Goal: Transaction & Acquisition: Purchase product/service

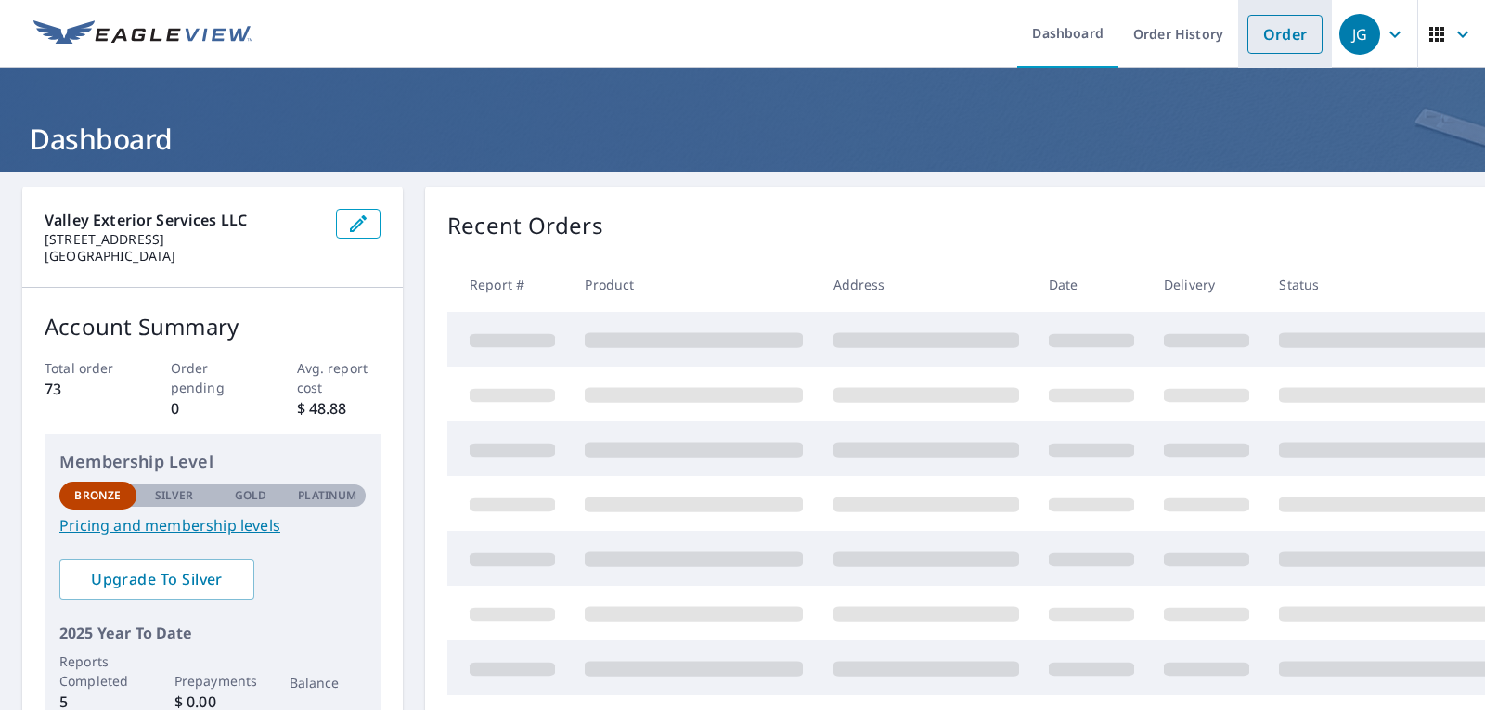
click at [1267, 40] on link "Order" at bounding box center [1285, 34] width 75 height 39
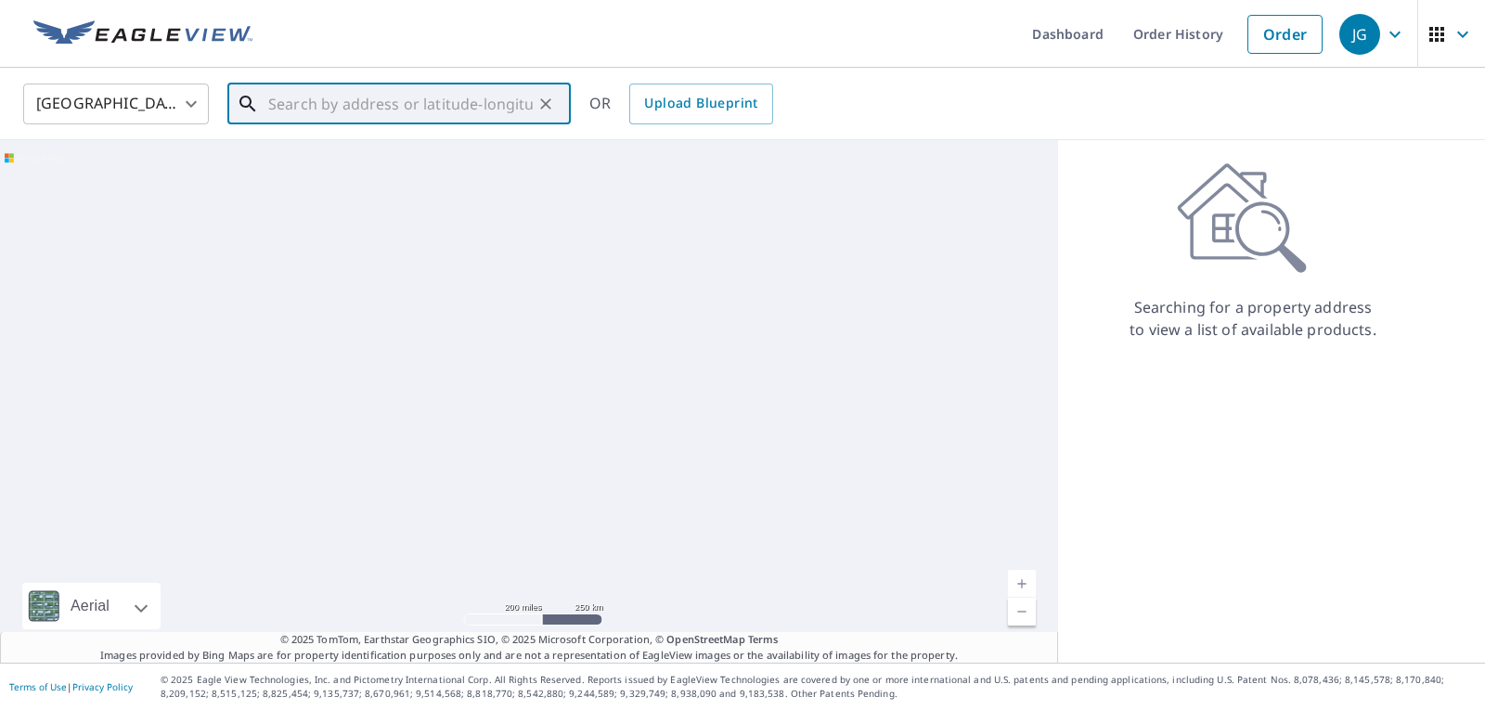
click at [344, 103] on input "text" at bounding box center [400, 104] width 265 height 52
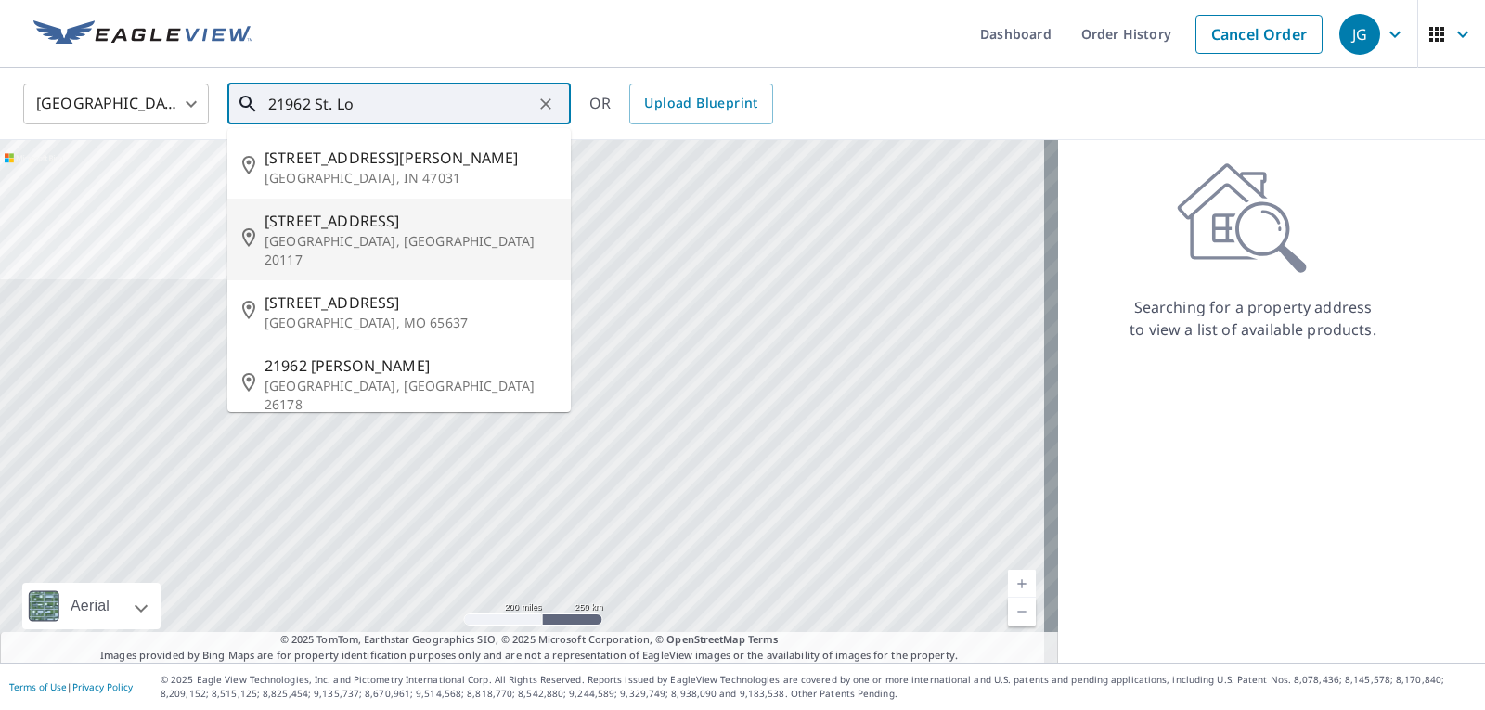
click at [364, 253] on li "[STREET_ADDRESS]" at bounding box center [398, 240] width 343 height 82
type input "[STREET_ADDRESS]"
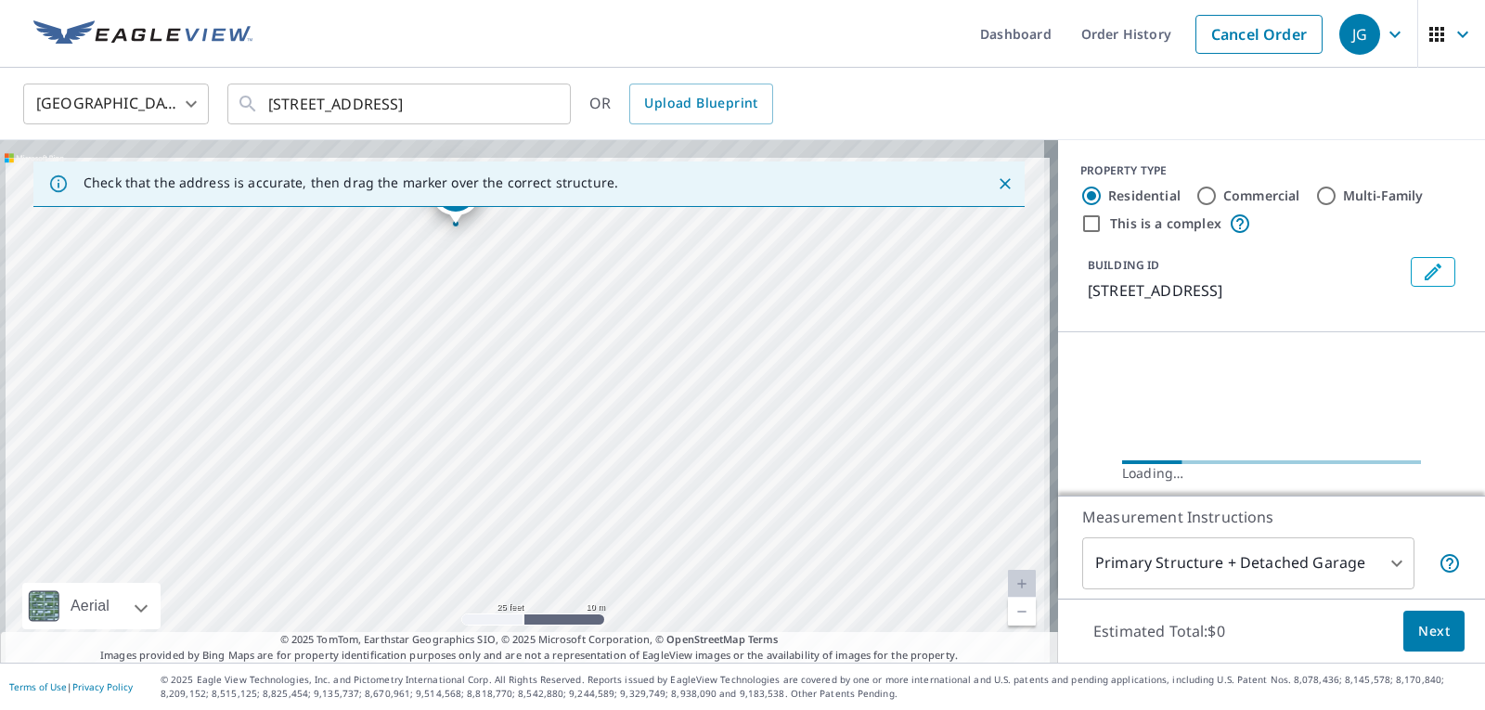
drag, startPoint x: 479, startPoint y: 326, endPoint x: 516, endPoint y: 439, distance: 119.2
click at [516, 439] on div "[STREET_ADDRESS]" at bounding box center [529, 401] width 1058 height 523
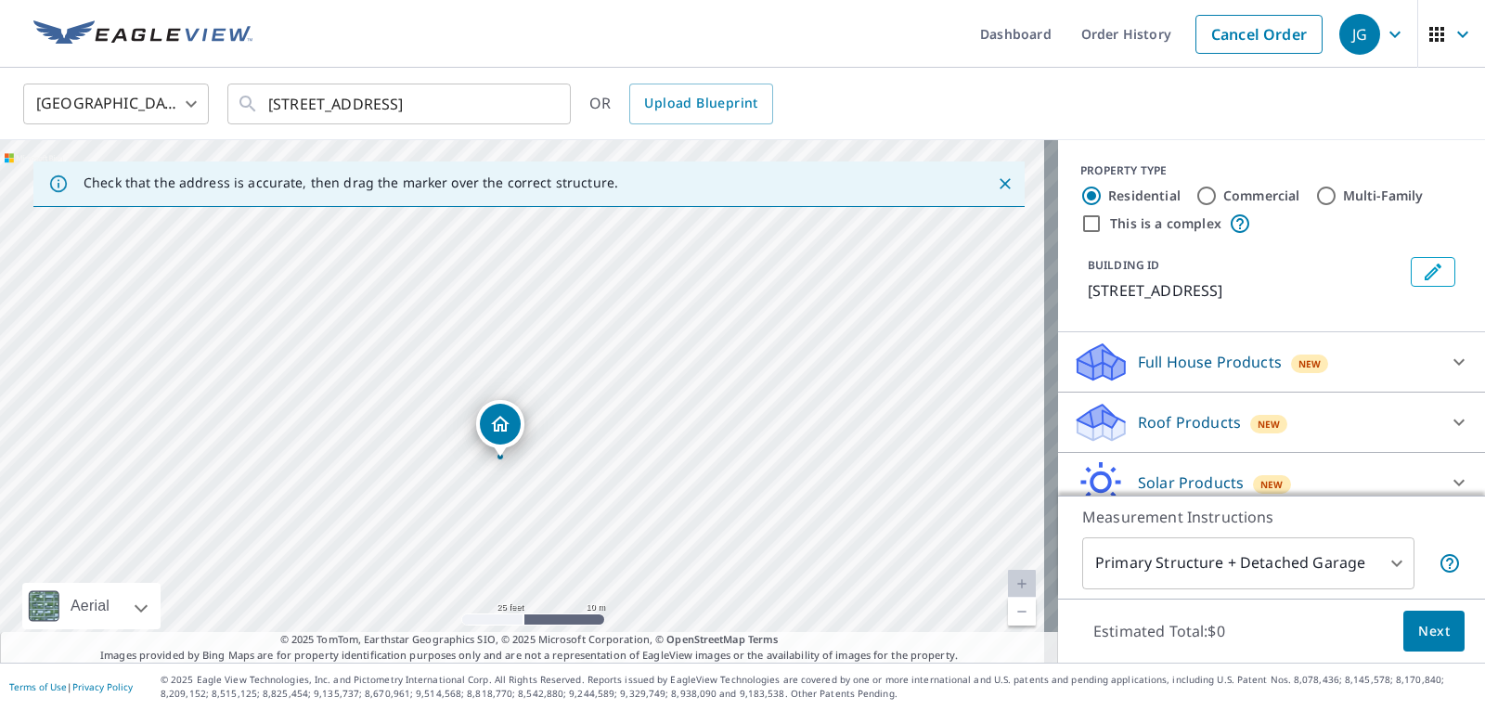
drag, startPoint x: 520, startPoint y: 382, endPoint x: 498, endPoint y: 441, distance: 62.6
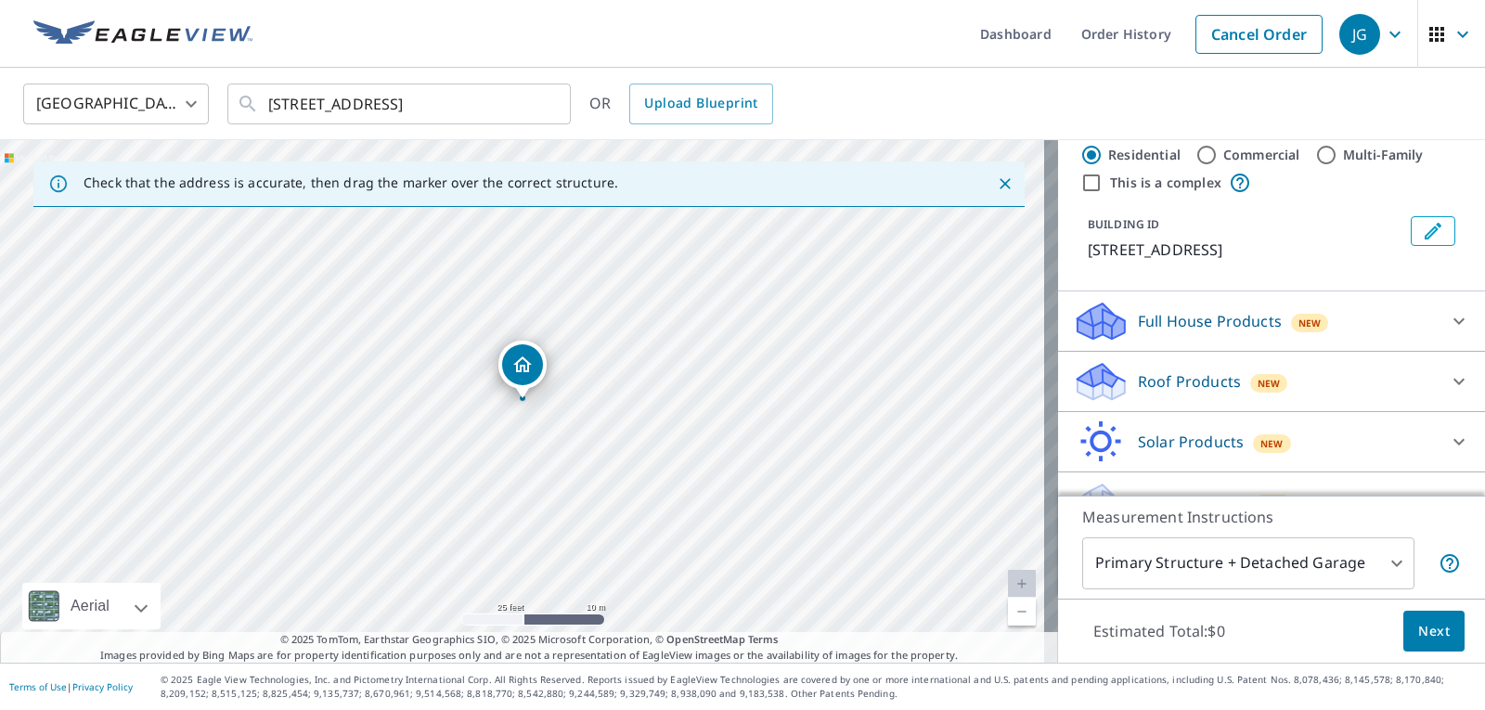
scroll to position [78, 0]
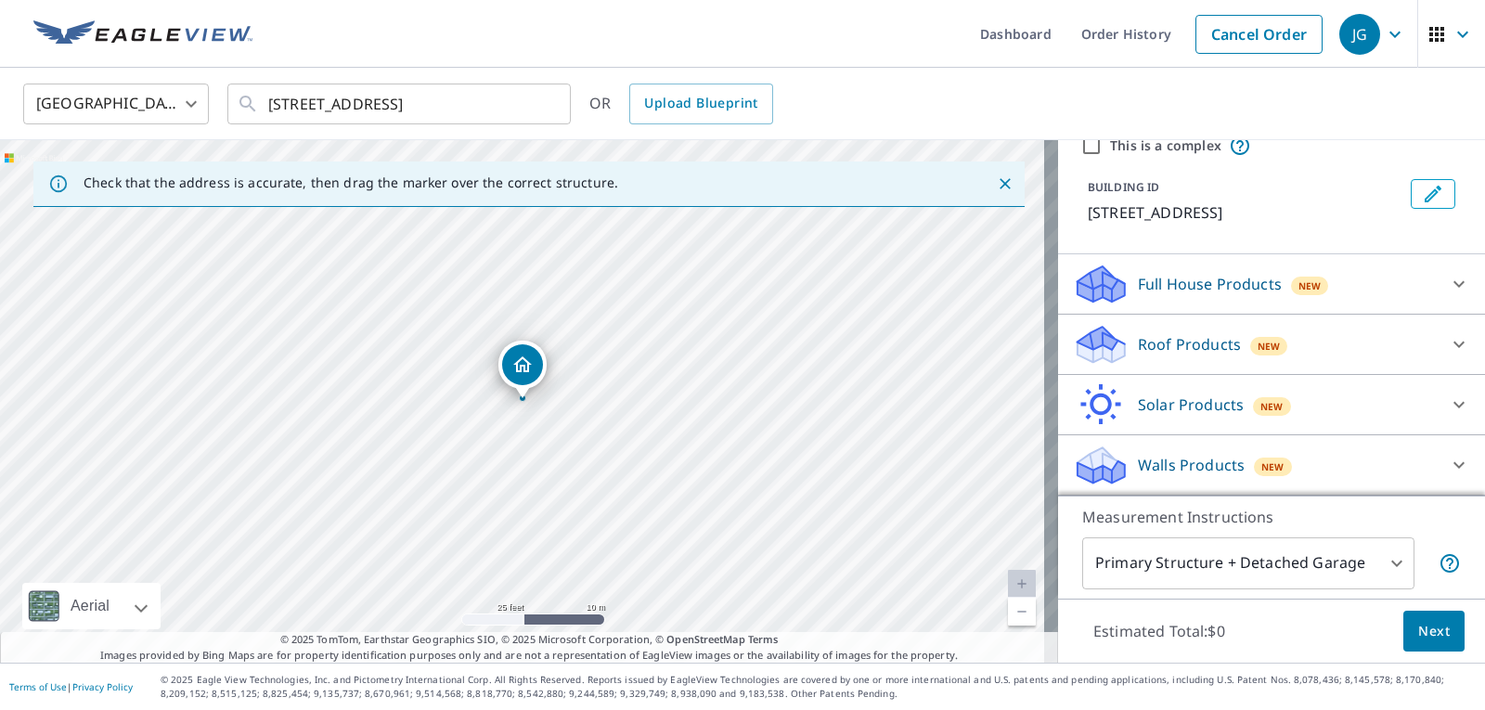
click at [1454, 345] on icon at bounding box center [1459, 345] width 11 height 6
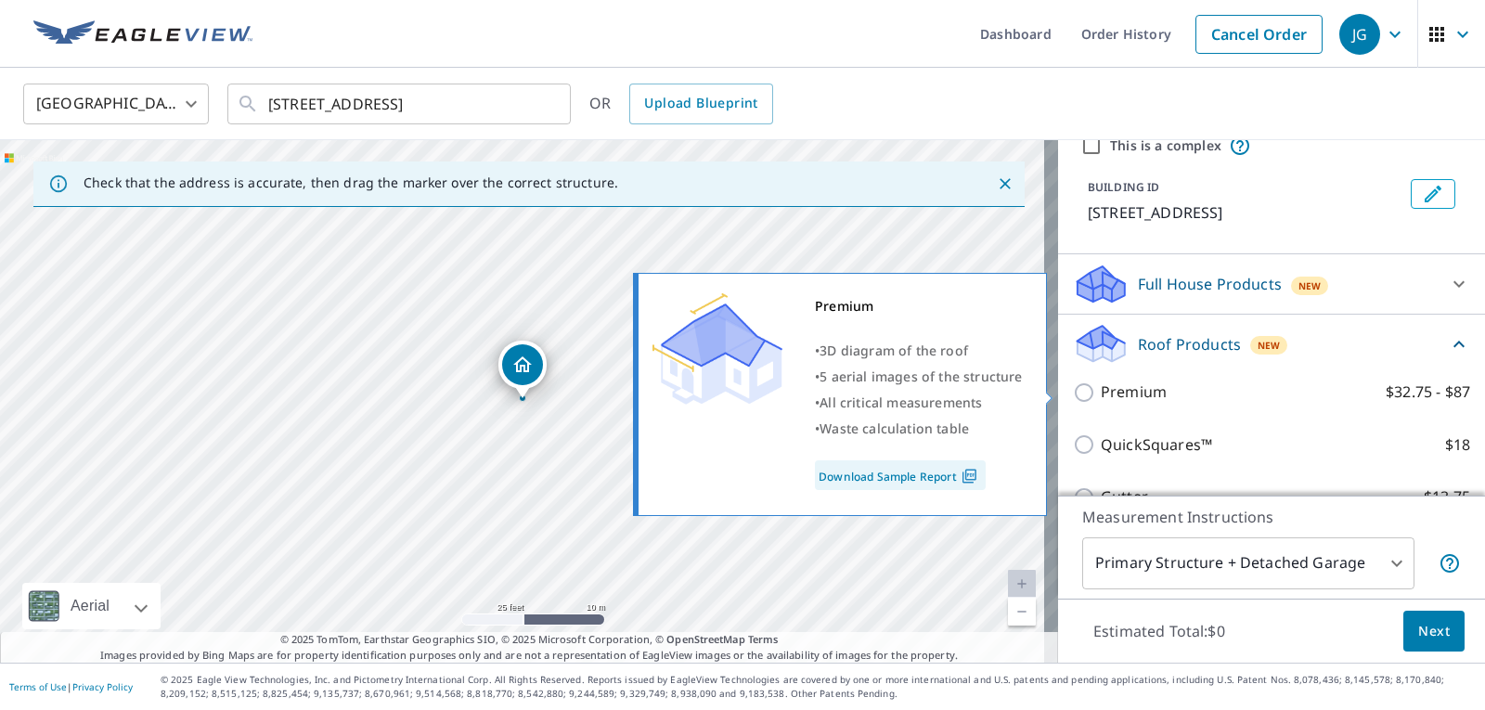
scroll to position [171, 0]
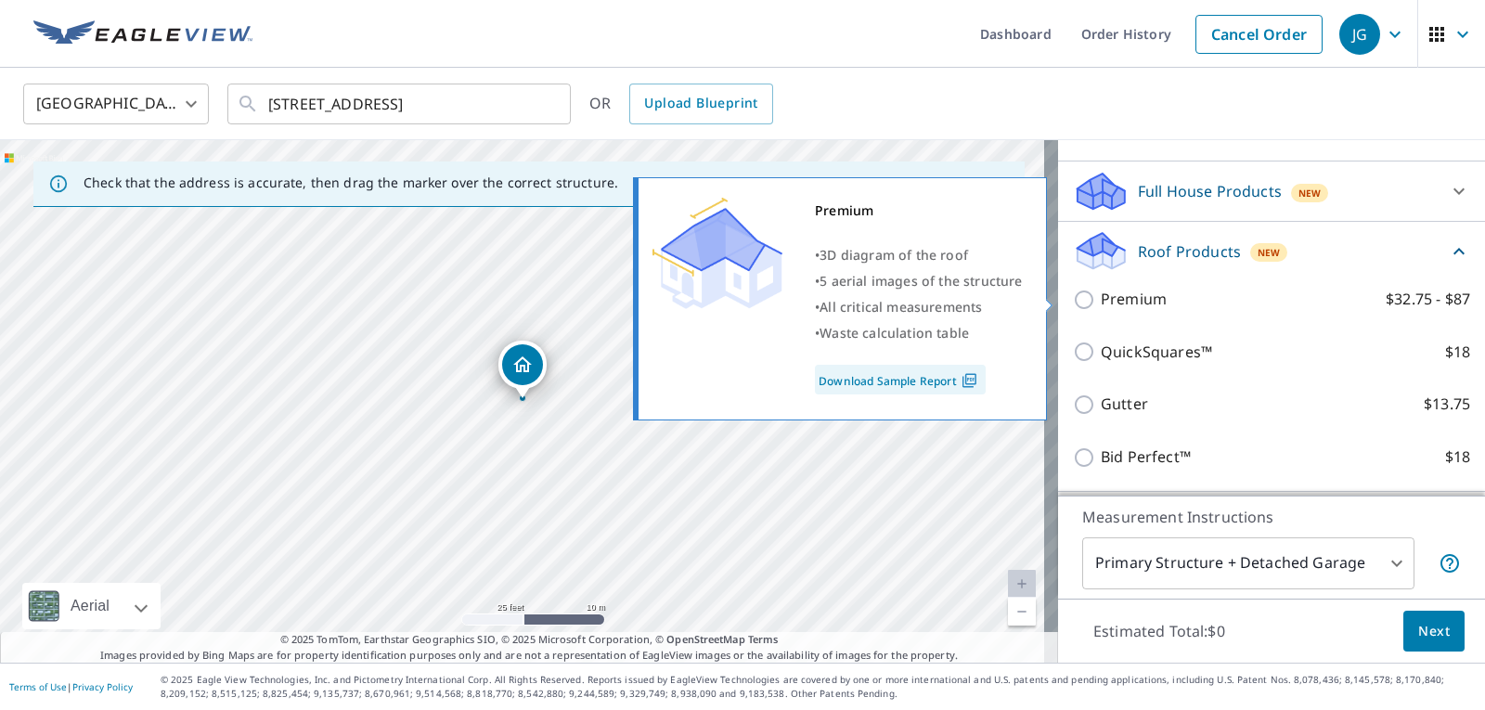
click at [1154, 300] on label "Premium $32.75 - $87" at bounding box center [1285, 299] width 369 height 23
click at [1101, 300] on input "Premium $32.75 - $87" at bounding box center [1087, 300] width 28 height 22
checkbox input "true"
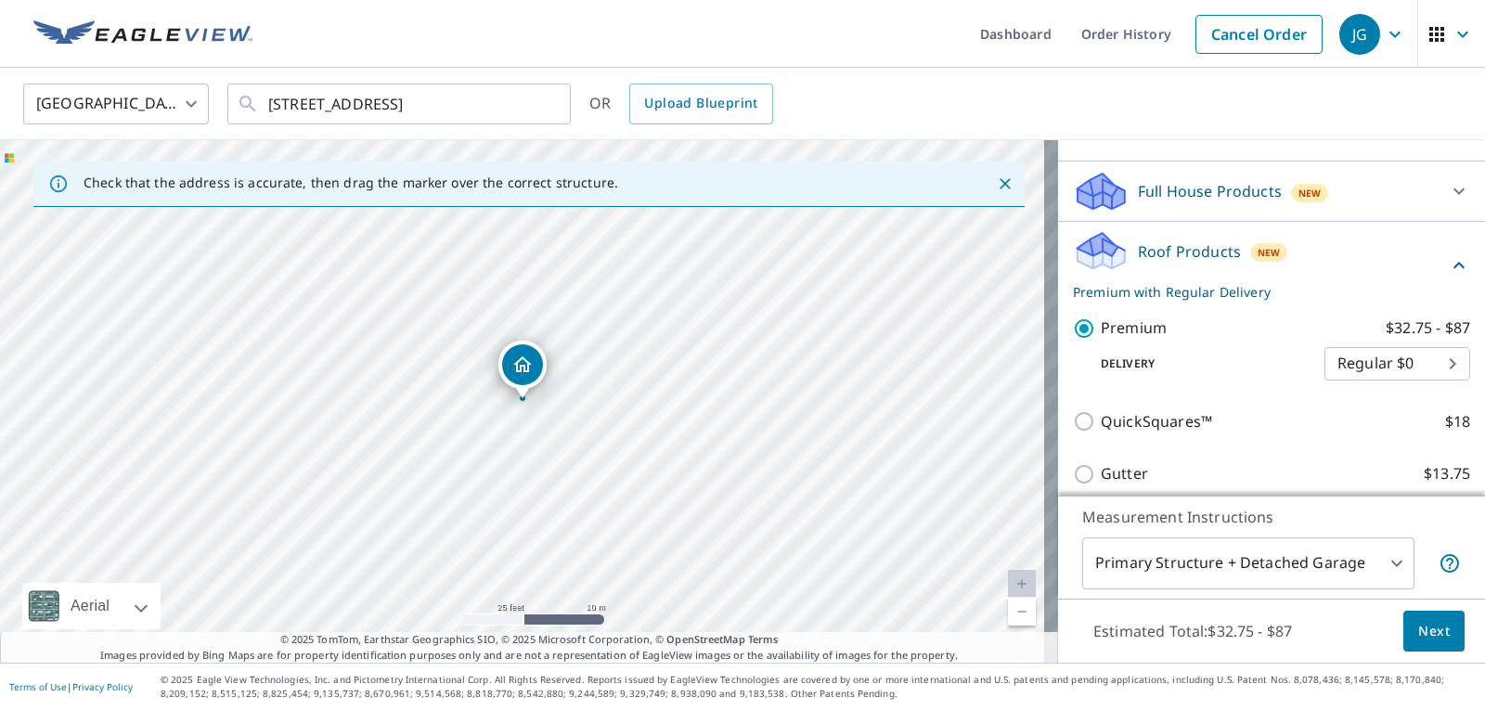
click at [1418, 638] on span "Next" at bounding box center [1434, 631] width 32 height 23
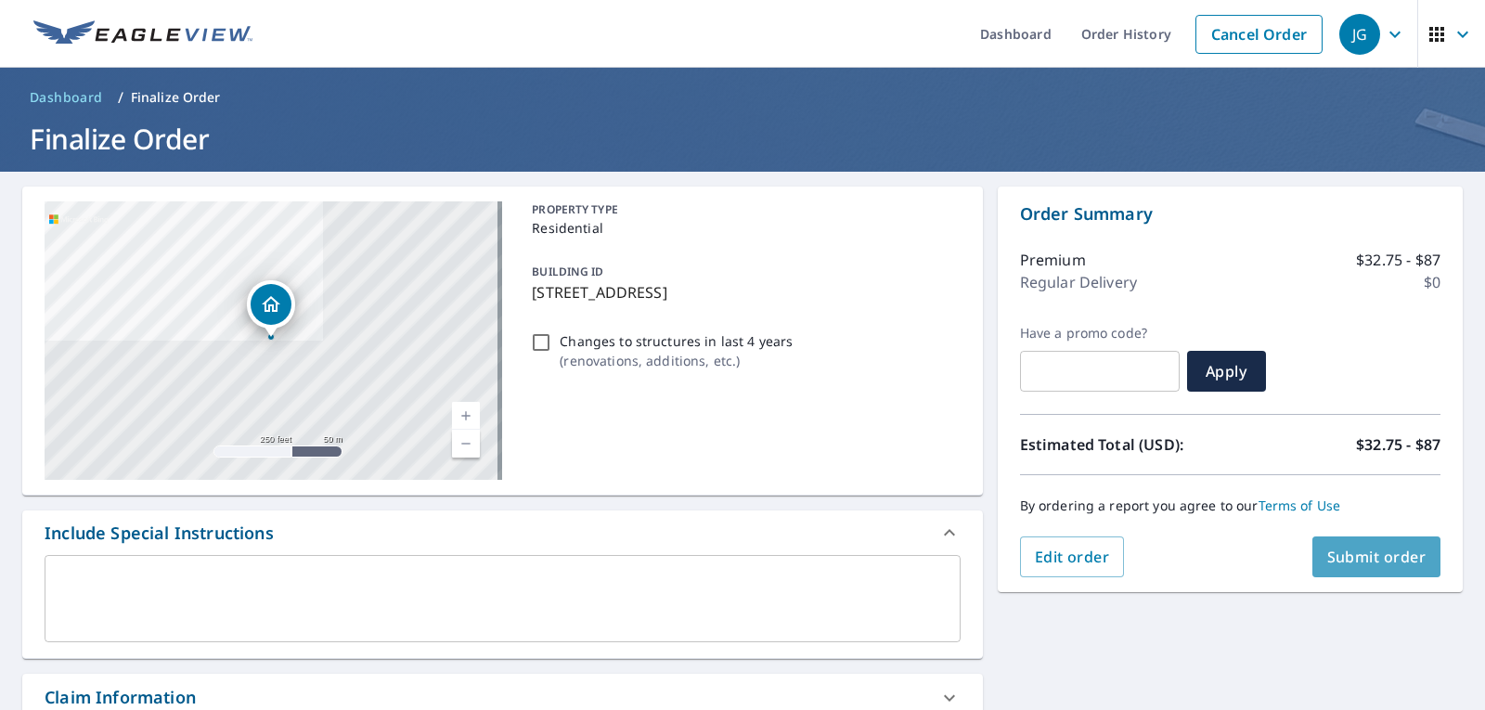
click at [1371, 567] on button "Submit order" at bounding box center [1377, 557] width 129 height 41
